Goal: Task Accomplishment & Management: Use online tool/utility

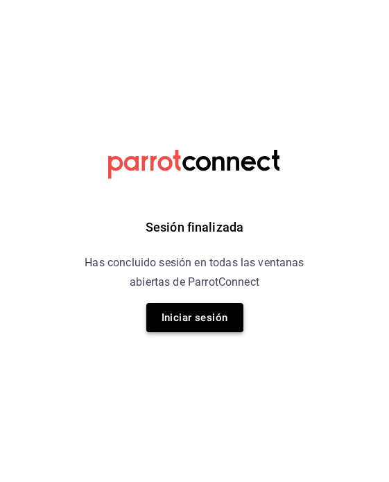
click at [218, 307] on button "Iniciar sesión" at bounding box center [194, 317] width 97 height 29
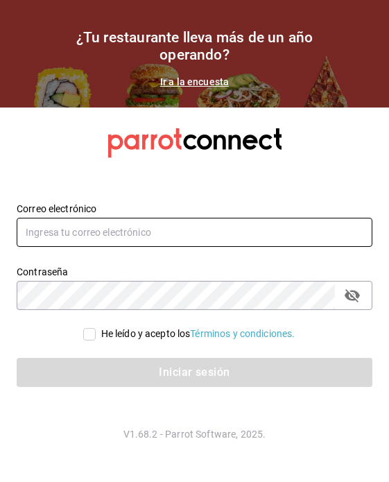
click at [261, 241] on input "text" at bounding box center [195, 232] width 356 height 29
click at [245, 244] on input "text" at bounding box center [195, 232] width 356 height 29
click at [168, 247] on input "text" at bounding box center [195, 232] width 356 height 29
type input "[EMAIL_ADDRESS][DOMAIN_NAME]"
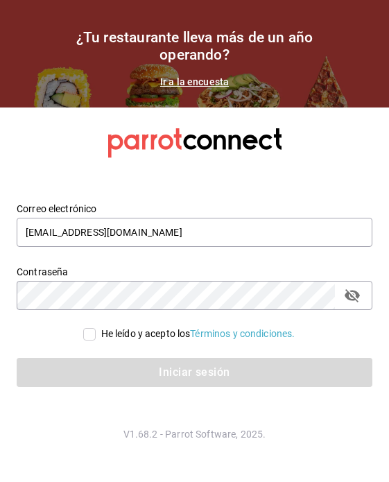
click at [89, 340] on input "He leído y acepto los Términos y condiciones." at bounding box center [89, 334] width 12 height 12
checkbox input "true"
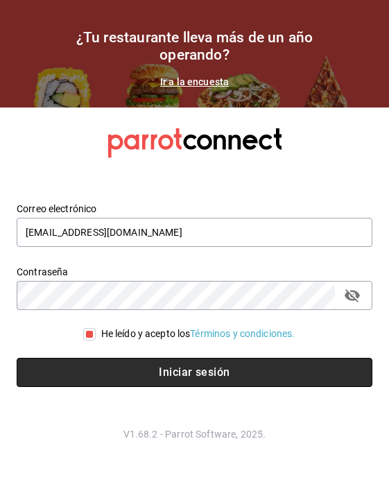
click at [125, 384] on button "Iniciar sesión" at bounding box center [195, 372] width 356 height 29
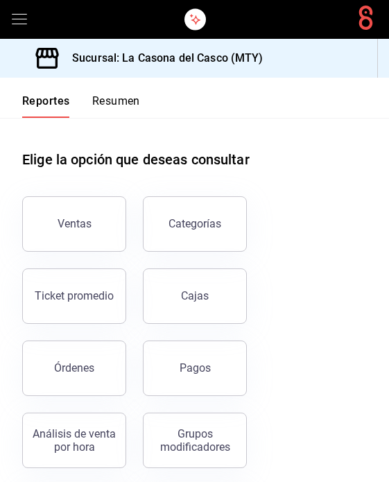
click at [115, 116] on button "Resumen" at bounding box center [116, 106] width 48 height 24
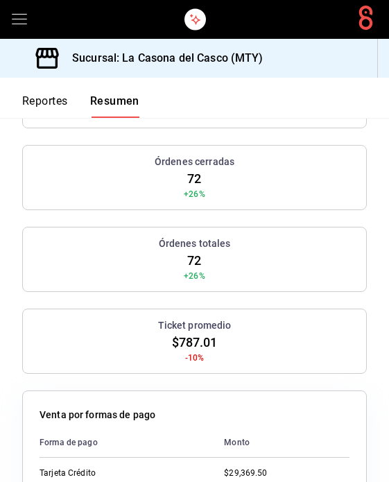
scroll to position [467, 0]
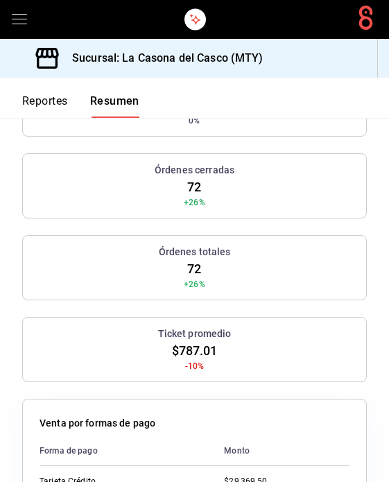
click at [208, 188] on div "Órdenes cerradas 72 +26%" at bounding box center [194, 185] width 345 height 65
click at [64, 112] on button "Reportes" at bounding box center [45, 106] width 46 height 24
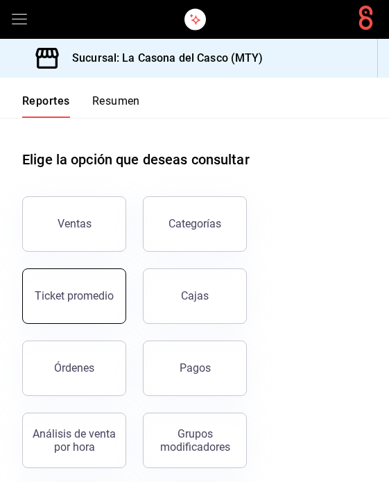
click at [99, 291] on div "Ticket promedio" at bounding box center [74, 295] width 79 height 13
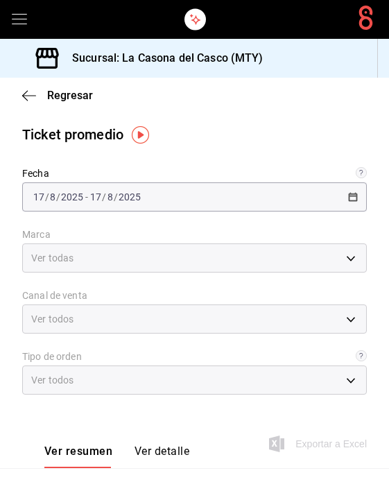
type input "7e4e7643-bc2c-442b-8a2a-9b04da6139a5"
type input "PARROT,UBER_EATS,RAPPI,DIDI_FOOD,ONLINE"
type input "37725a56-1572-4593-a8c9-f3487361729a,12c83e59-1750-49d3-bd42-14b7f767bf51,EXTER…"
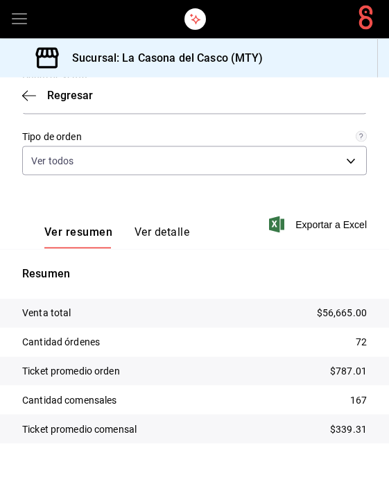
click at [22, 94] on icon "button" at bounding box center [29, 95] width 14 height 12
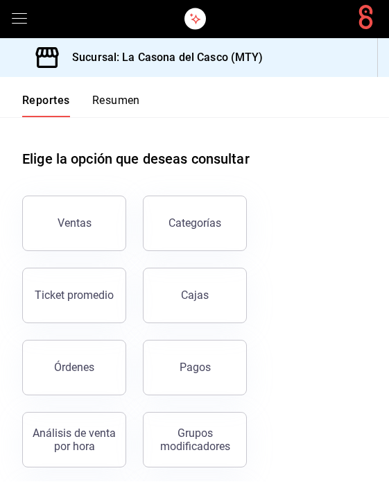
click at [99, 96] on button "Resumen" at bounding box center [116, 106] width 48 height 24
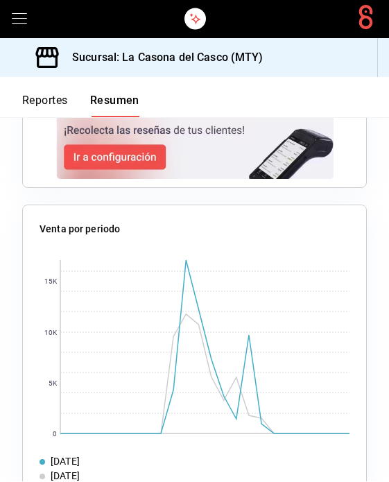
scroll to position [1900, 0]
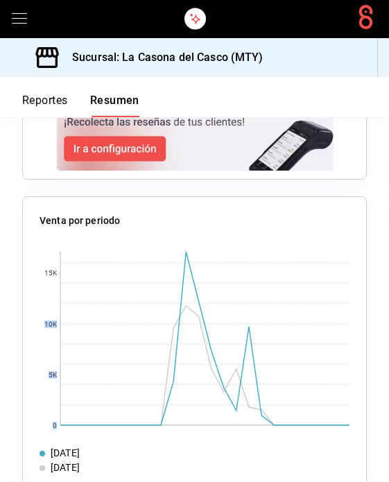
click at [364, 261] on div "Venta por periodo 0 5K 10K 15K 17/08/2025 10/08/2025" at bounding box center [194, 342] width 345 height 291
click at [209, 259] on rect at bounding box center [204, 338] width 289 height 173
click at [236, 413] on rect at bounding box center [204, 338] width 289 height 173
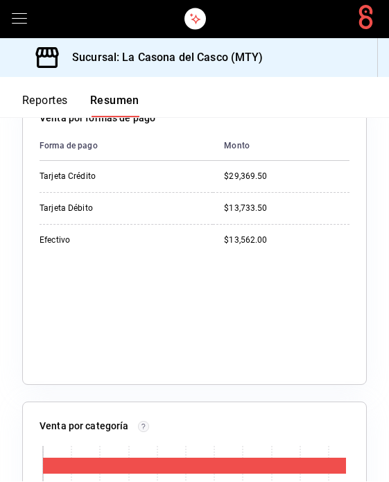
scroll to position [796, 0]
